Goal: Navigation & Orientation: Find specific page/section

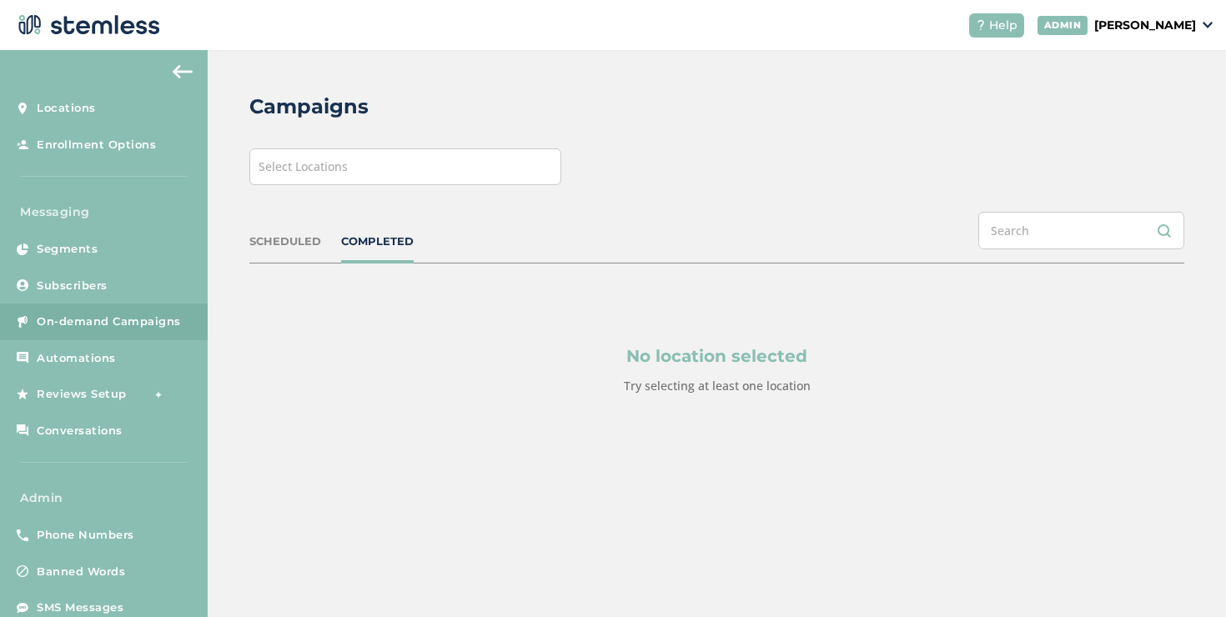
click at [375, 183] on div "Select Locations" at bounding box center [405, 167] width 312 height 37
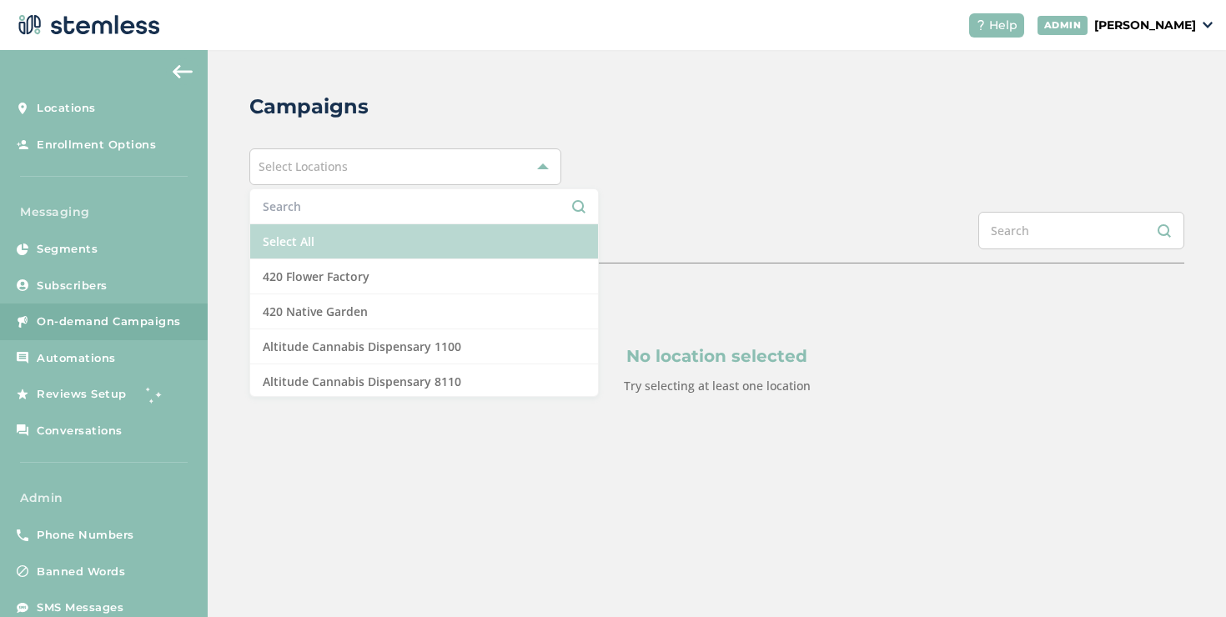
click at [313, 243] on li "Select All" at bounding box center [424, 241] width 348 height 35
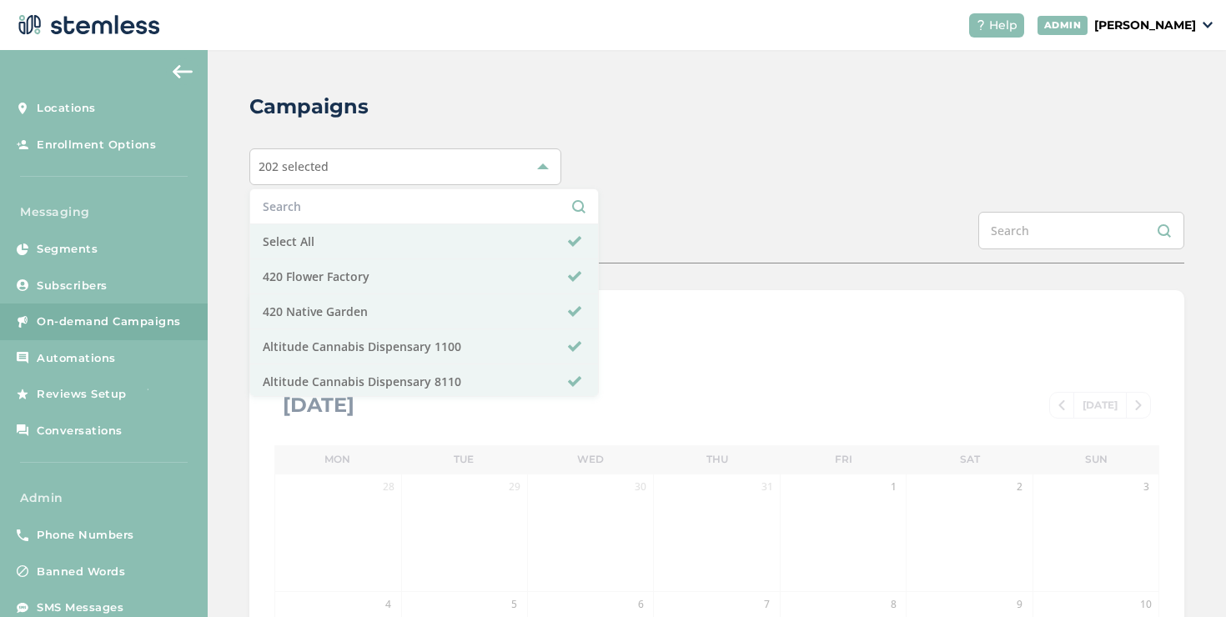
click at [647, 209] on div "Campaigns 202 selected Select All 420 Flower Factory 420 Native Garden Altitude…" at bounding box center [717, 590] width 1019 height 1080
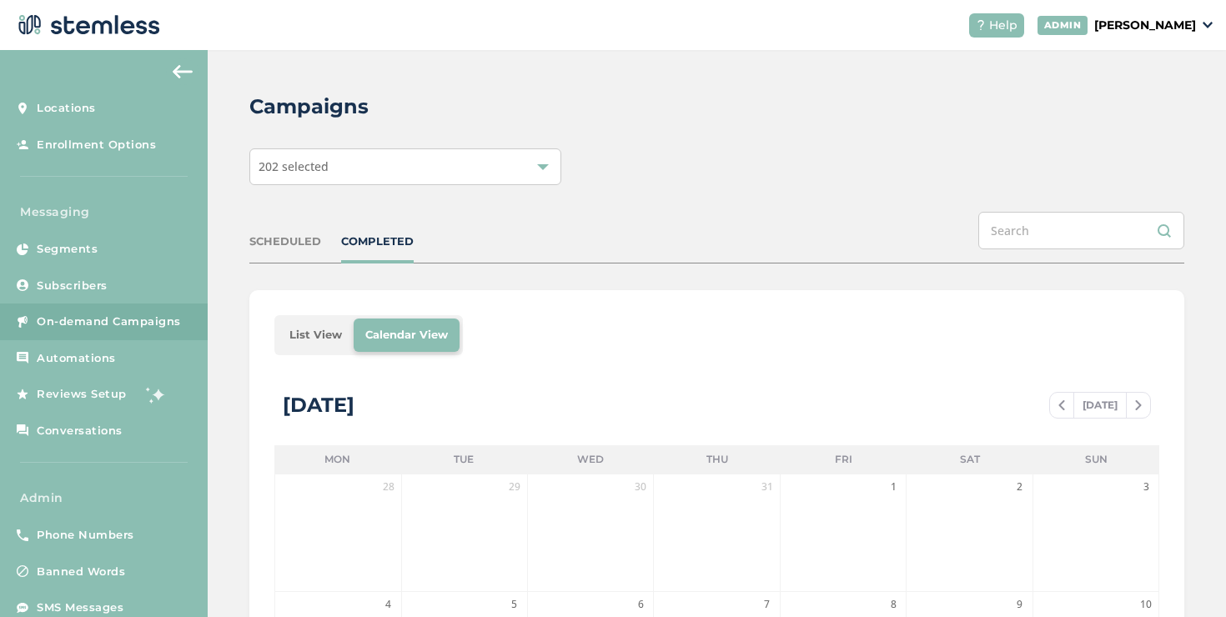
click at [311, 336] on li "List View" at bounding box center [316, 335] width 76 height 33
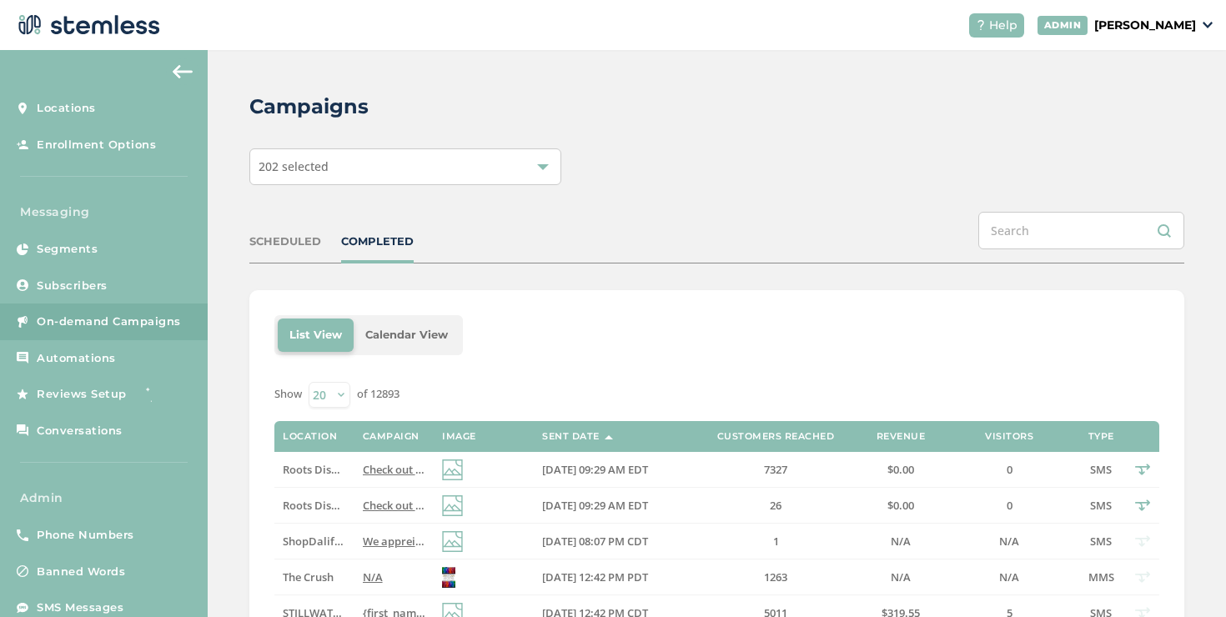
click at [371, 239] on div "COMPLETED" at bounding box center [377, 242] width 73 height 17
click at [450, 179] on div "202 selected" at bounding box center [405, 167] width 312 height 37
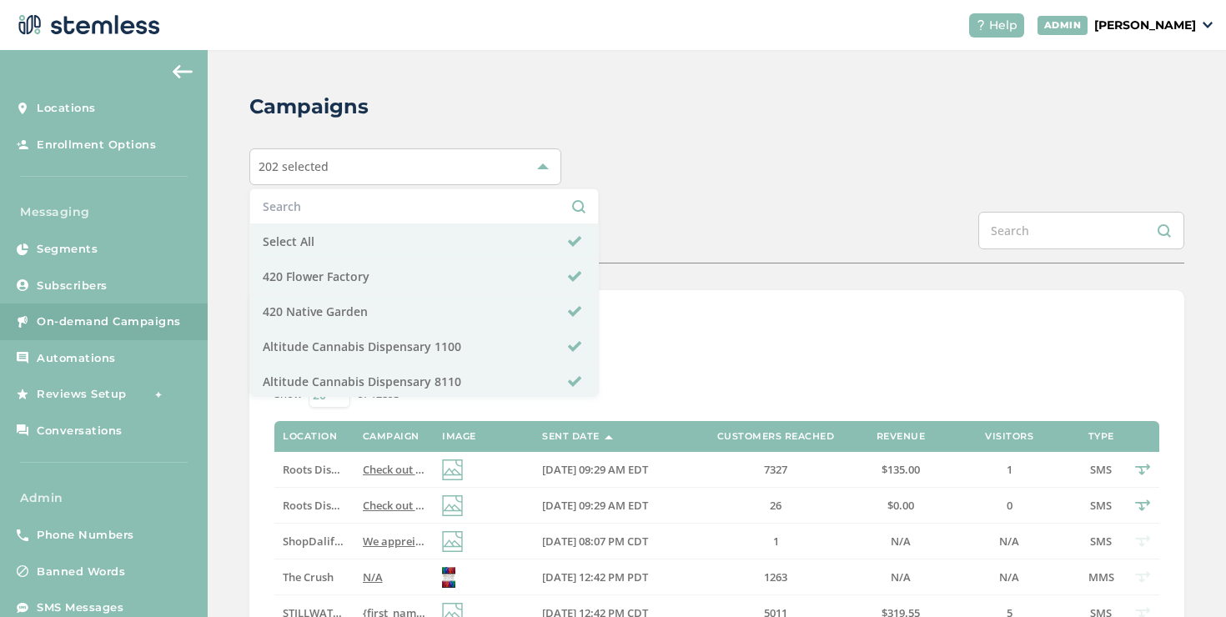
click at [698, 232] on div "SCHEDULED COMPLETED" at bounding box center [716, 238] width 935 height 52
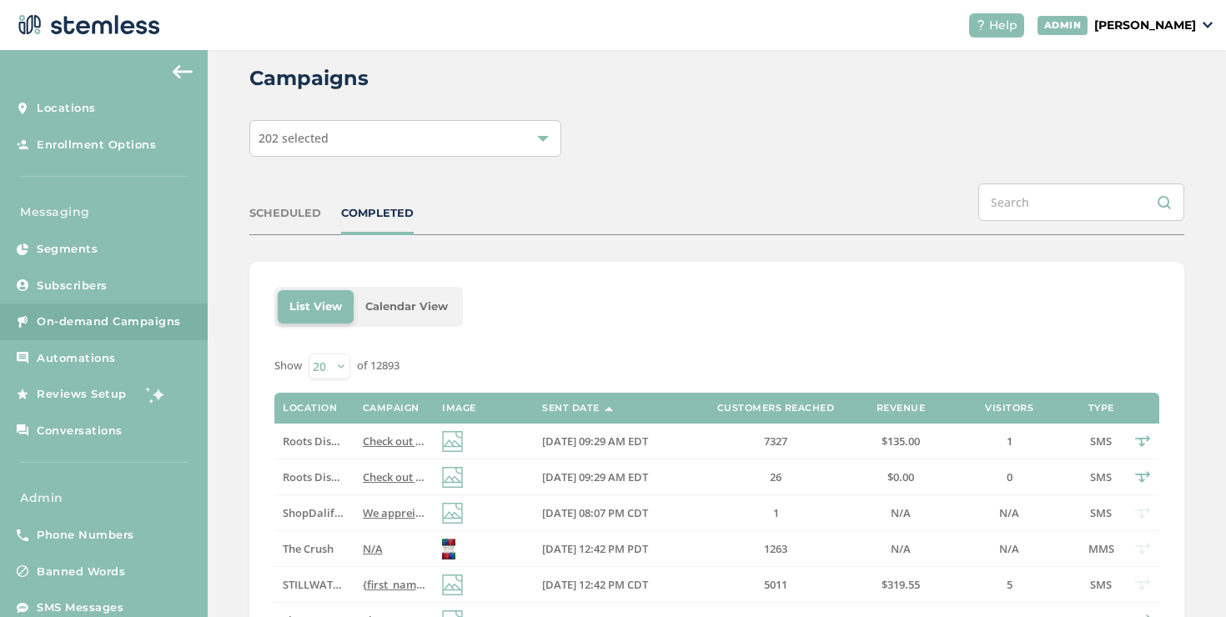
scroll to position [93, 0]
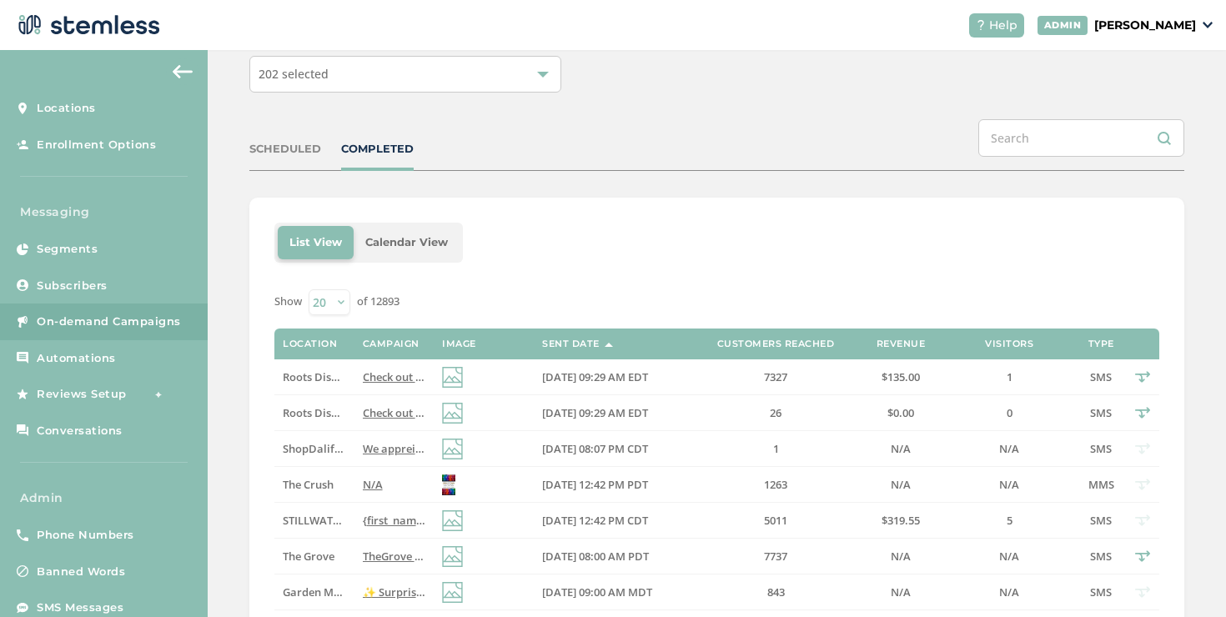
click at [394, 154] on div "COMPLETED" at bounding box center [377, 149] width 73 height 17
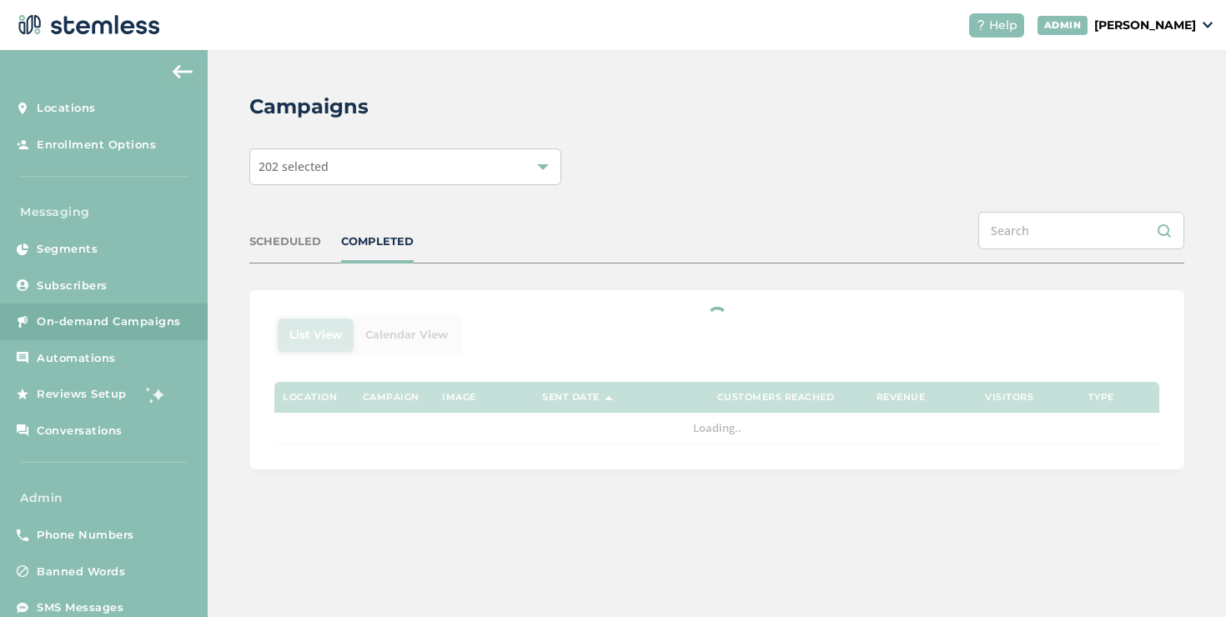
scroll to position [0, 0]
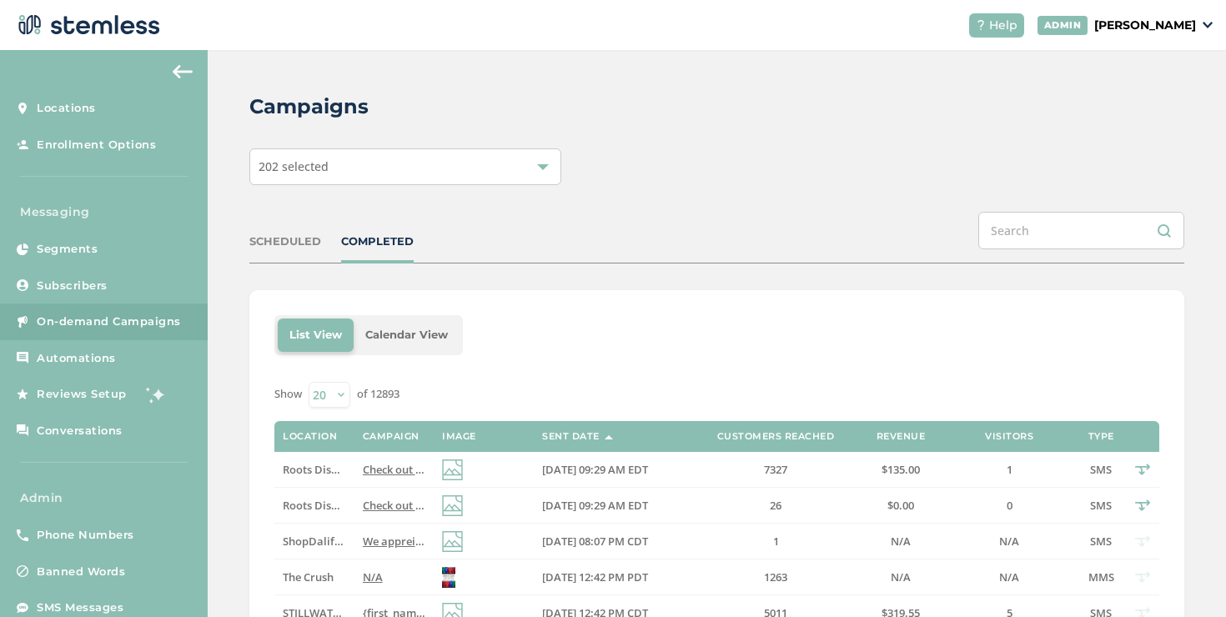
click at [398, 250] on div "SCHEDULED COMPLETED" at bounding box center [716, 238] width 935 height 52
click at [398, 248] on div "COMPLETED" at bounding box center [377, 242] width 73 height 17
click at [390, 474] on span "Check out our new deals at Roots! Reply END to cancel" at bounding box center [502, 469] width 278 height 15
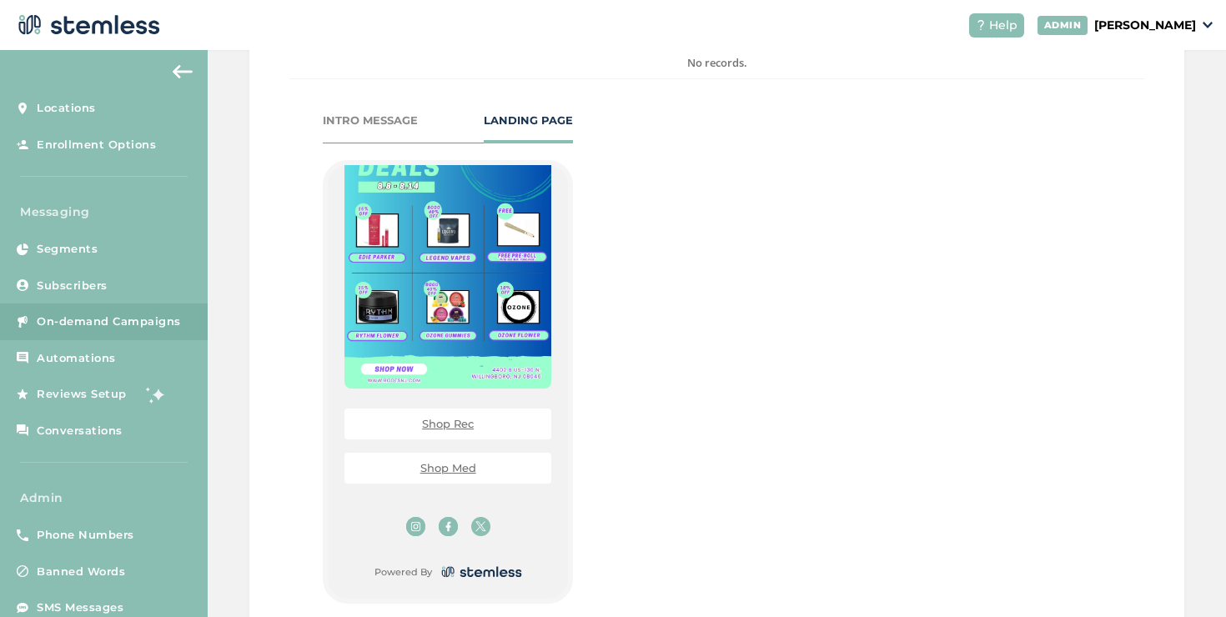
scroll to position [1484, 0]
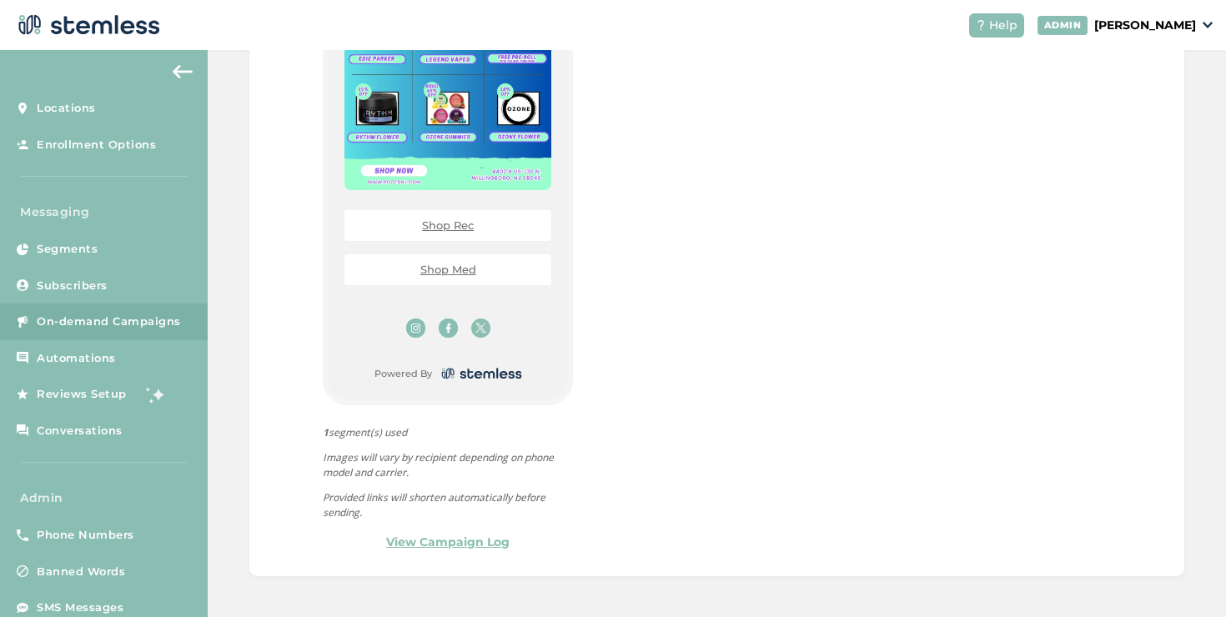
click at [450, 270] on link "Shop Med" at bounding box center [449, 269] width 56 height 13
